Goal: Transaction & Acquisition: Purchase product/service

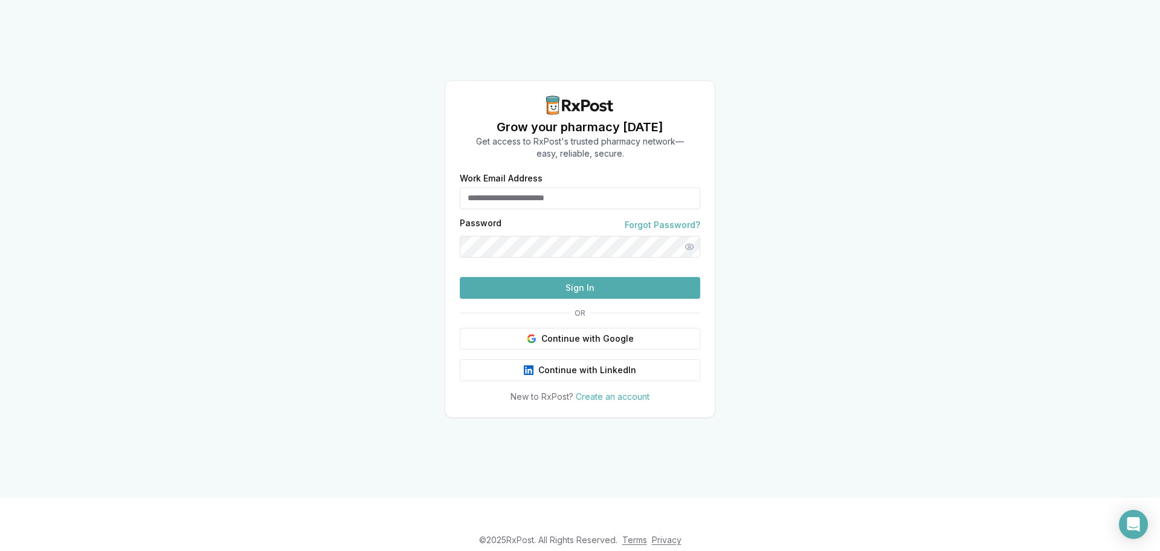
type input "**********"
click at [548, 299] on button "Sign In" at bounding box center [580, 288] width 241 height 22
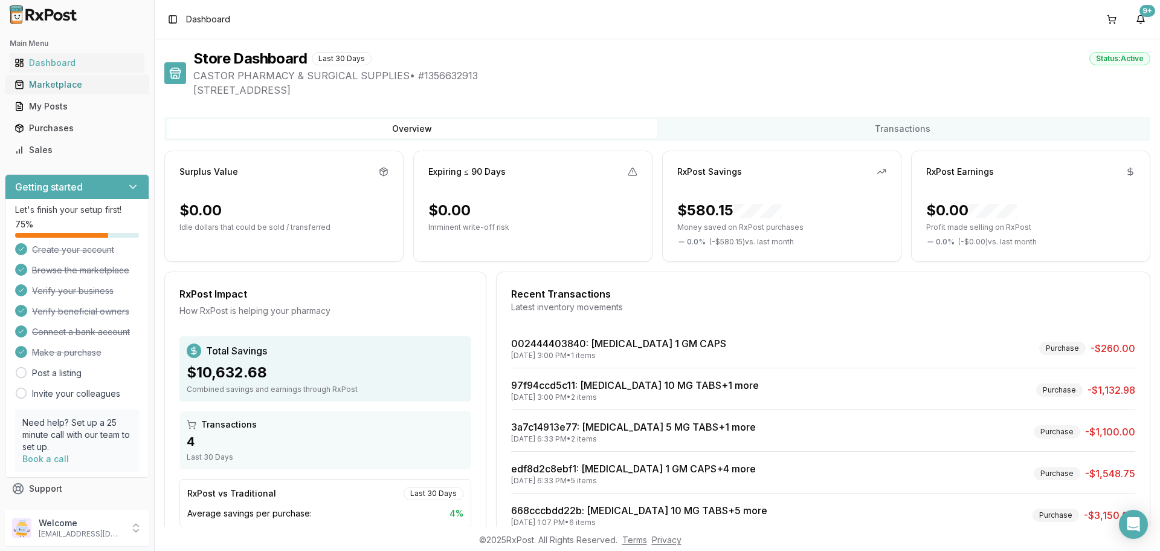
click at [61, 82] on div "Marketplace" at bounding box center [77, 85] width 125 height 12
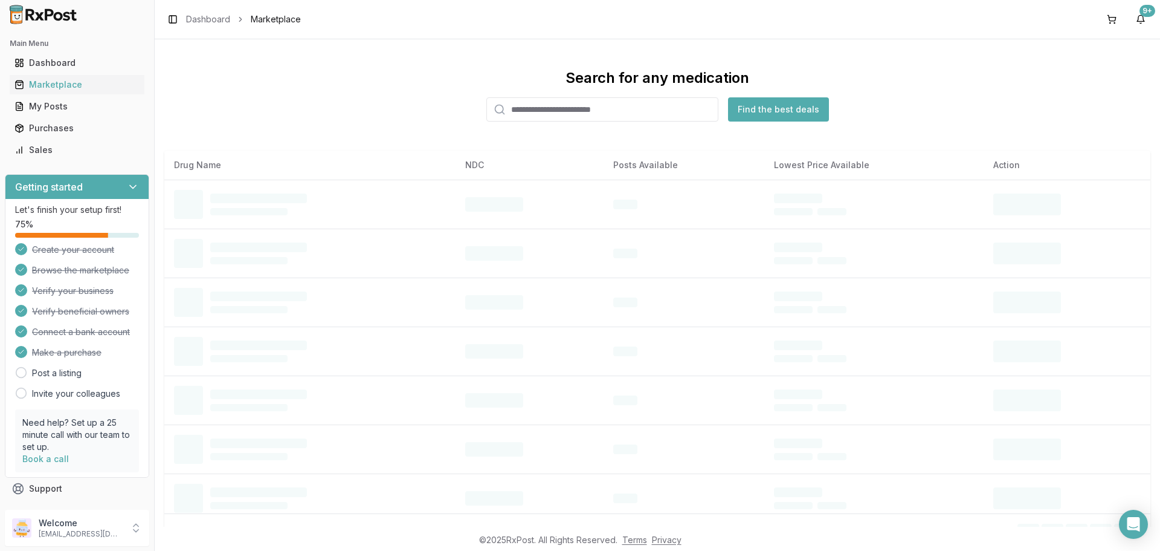
click at [621, 106] on input "search" at bounding box center [602, 109] width 232 height 24
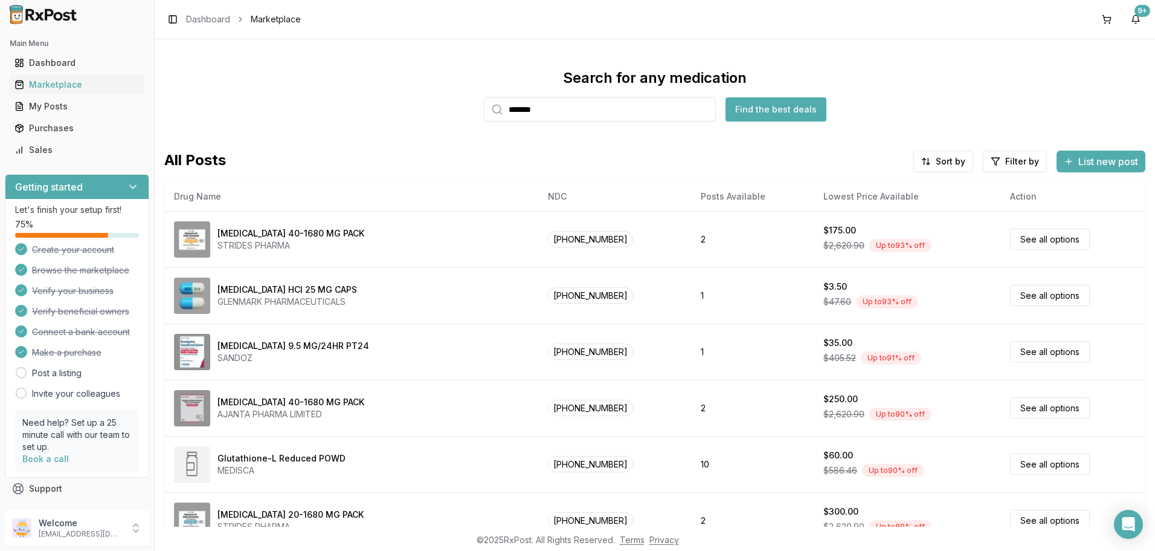
type input "*******"
click at [781, 109] on button "Find the best deals" at bounding box center [776, 109] width 101 height 24
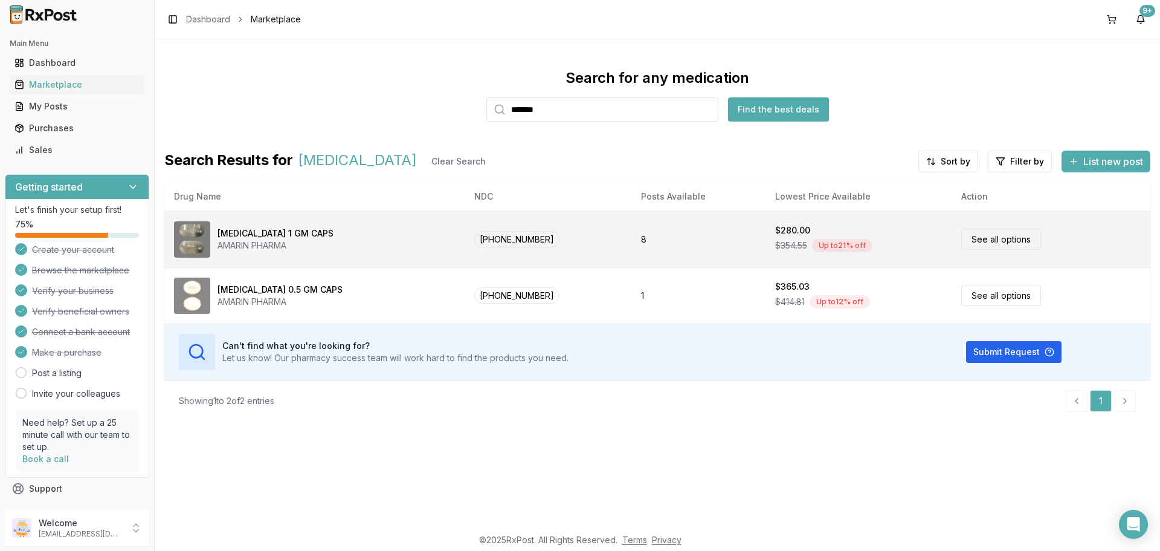
click at [981, 249] on link "See all options" at bounding box center [1001, 238] width 80 height 21
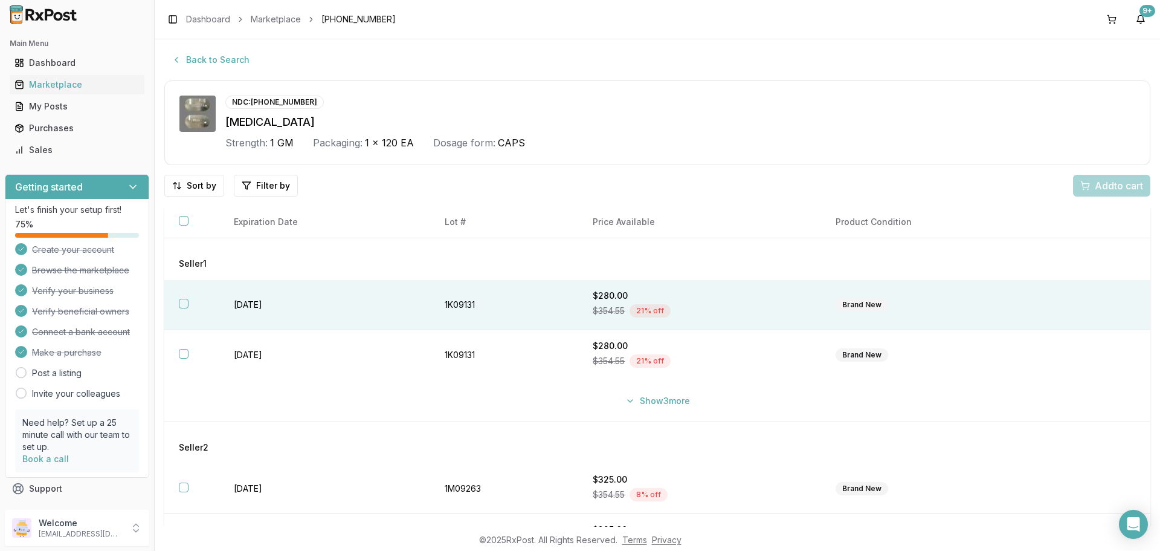
click at [186, 305] on button "button" at bounding box center [184, 304] width 10 height 10
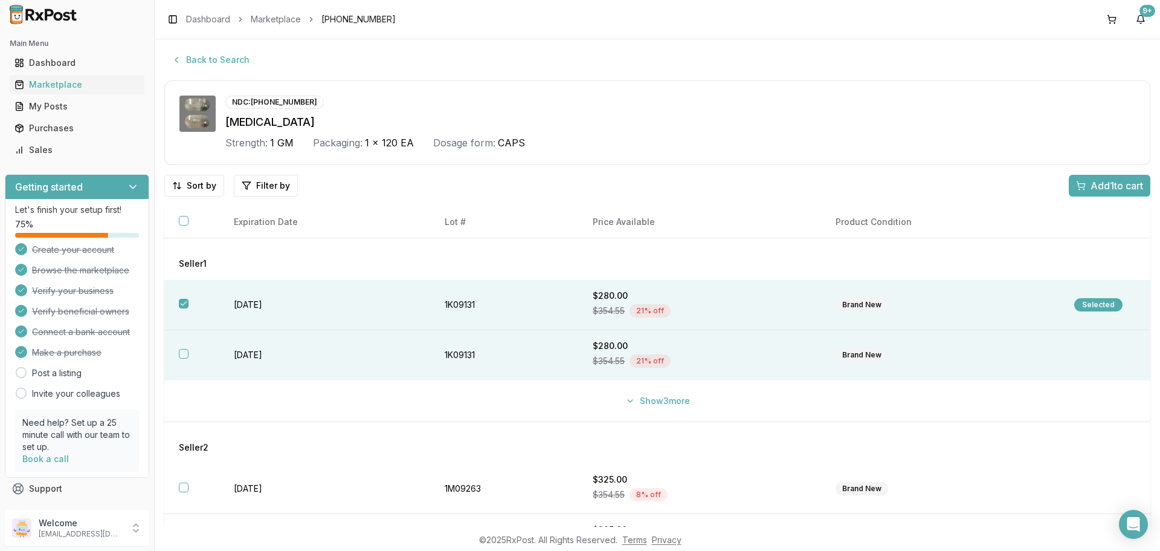
click at [180, 352] on button "button" at bounding box center [184, 354] width 10 height 10
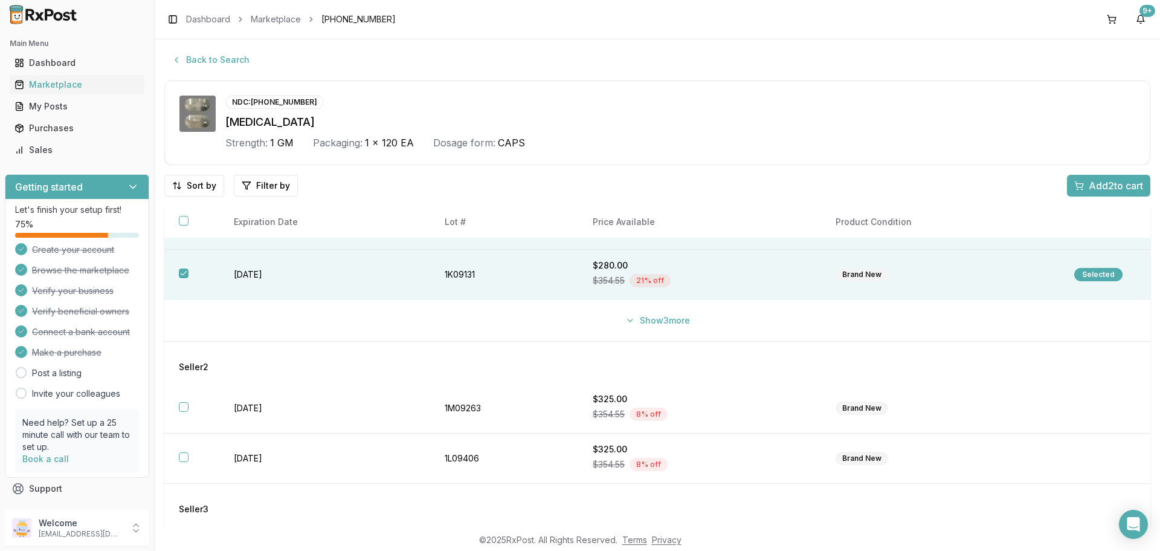
scroll to position [91, 0]
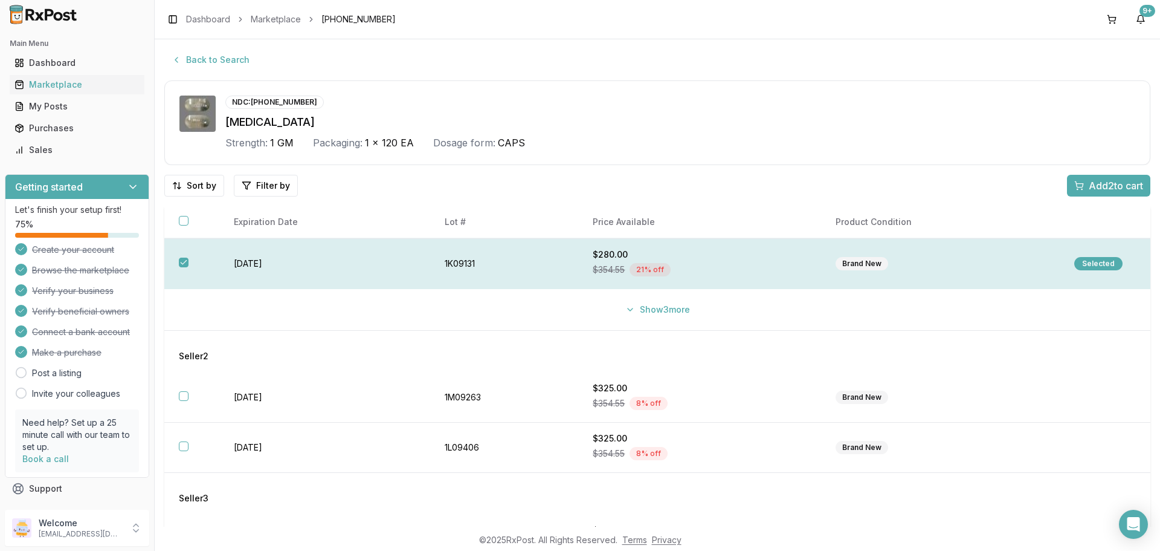
drag, startPoint x: 682, startPoint y: 311, endPoint x: 335, endPoint y: 256, distance: 351.8
click at [366, 273] on tbody "Seller 1 [DATE] 1K09131 $280.00 $354.55 21 % off Brand New Selected [DATE] 1K09…" at bounding box center [657, 356] width 986 height 418
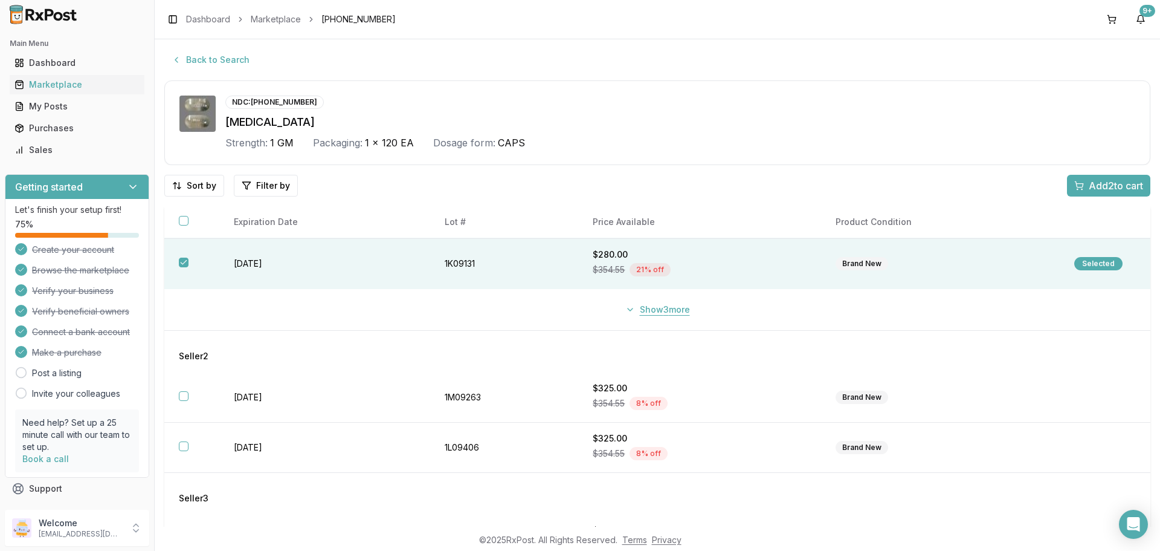
click at [653, 311] on button "Show 3 more" at bounding box center [657, 310] width 79 height 22
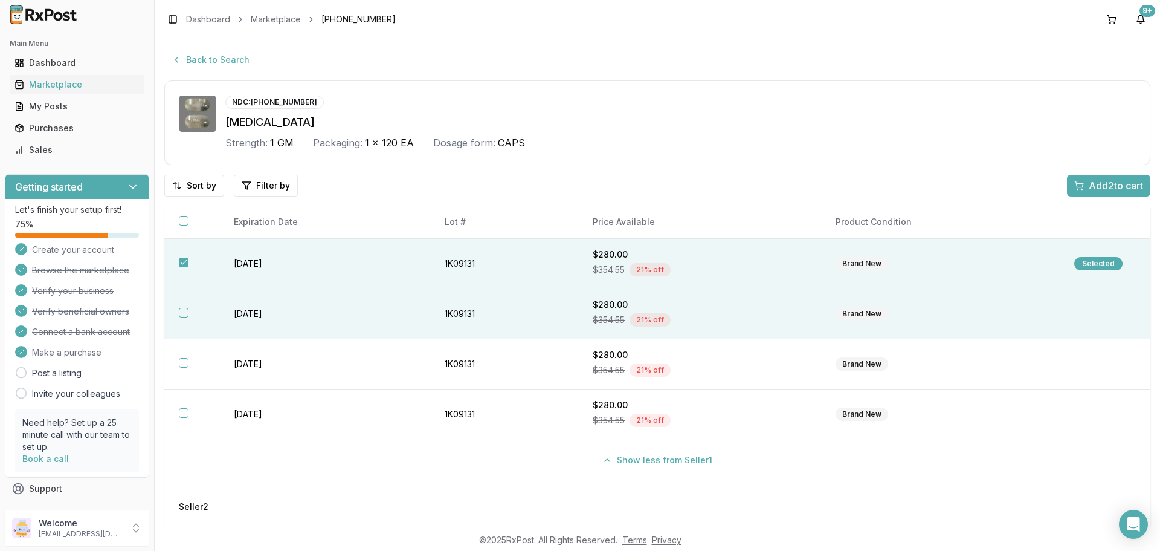
click at [185, 311] on button "button" at bounding box center [184, 313] width 10 height 10
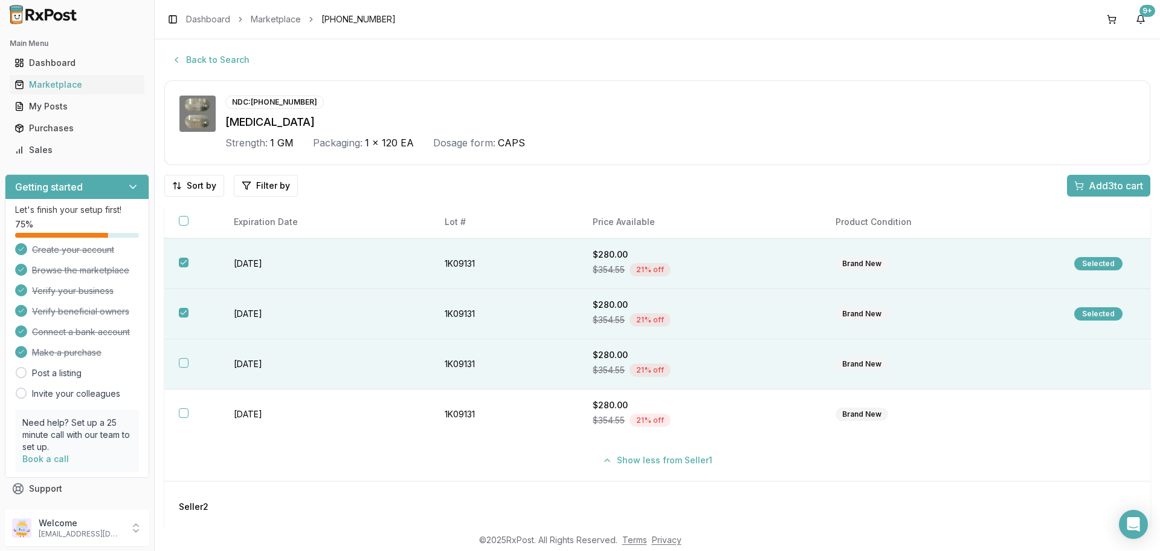
click at [183, 361] on button "button" at bounding box center [184, 363] width 10 height 10
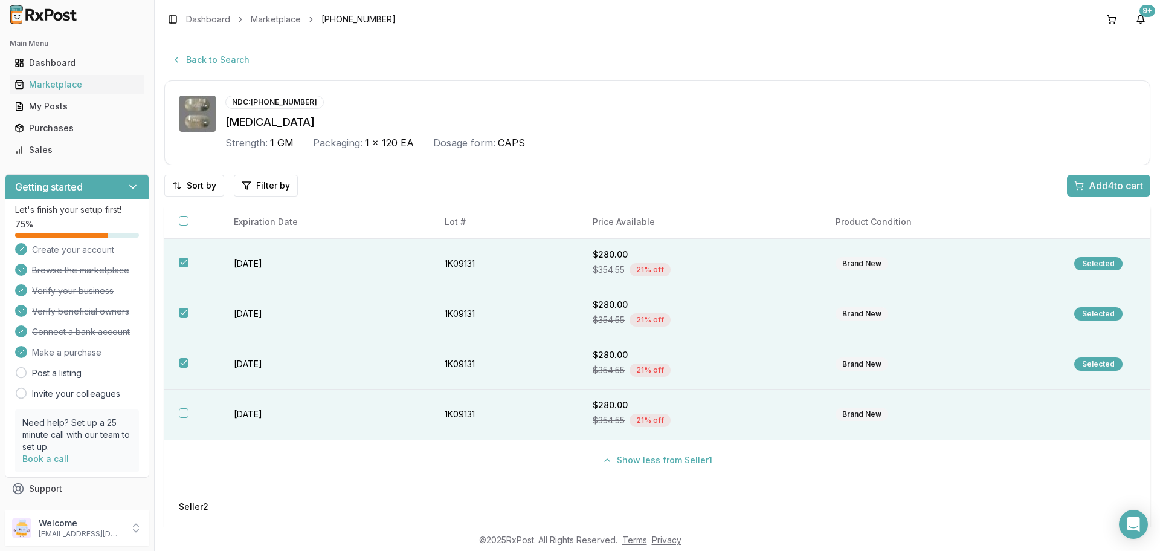
click at [182, 414] on button "button" at bounding box center [184, 413] width 10 height 10
click at [1103, 187] on span "Add 5 to cart" at bounding box center [1116, 185] width 54 height 15
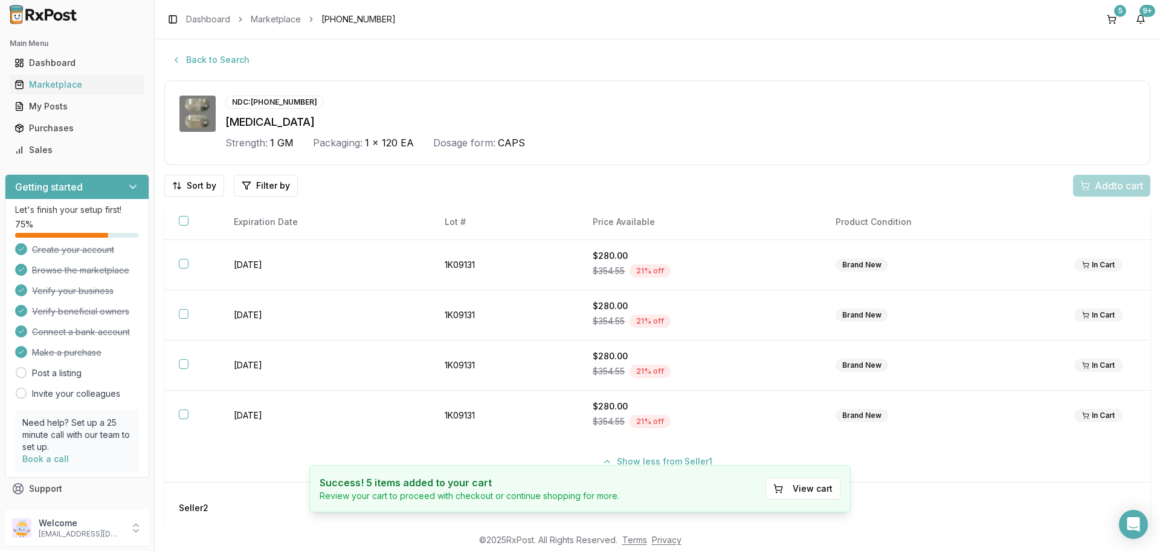
scroll to position [92, 0]
click at [1115, 24] on button "5" at bounding box center [1111, 19] width 19 height 19
